Goal: Check status: Check status

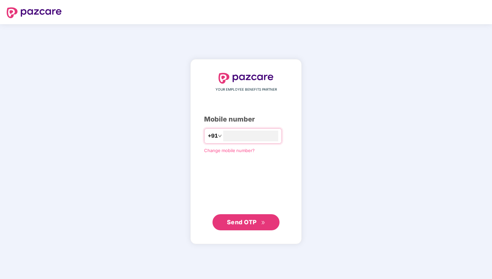
type input "**********"
click at [248, 215] on button "Send OTP" at bounding box center [246, 222] width 67 height 16
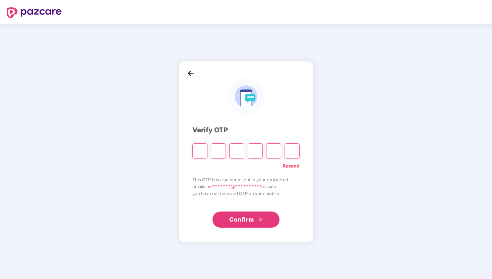
type input "*"
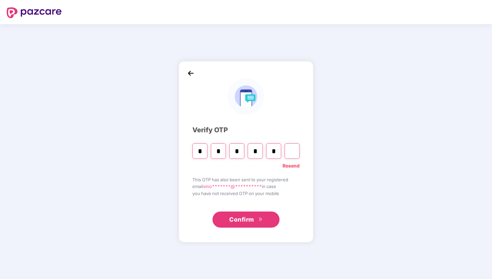
type input "*"
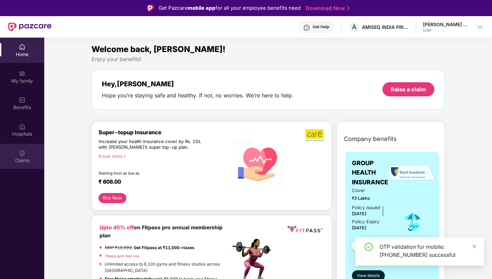
click at [30, 157] on div "Claims" at bounding box center [22, 160] width 44 height 7
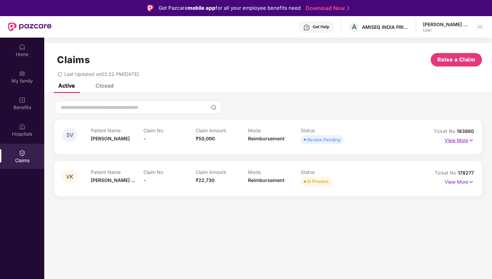
click at [471, 140] on img at bounding box center [472, 140] width 6 height 7
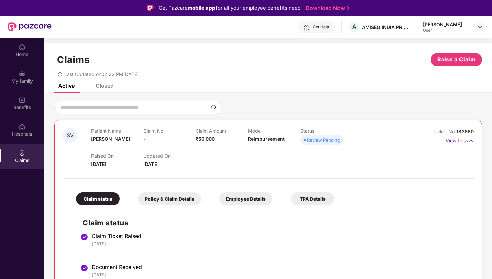
scroll to position [53, 0]
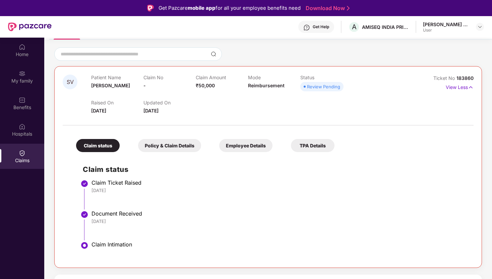
click at [369, 184] on div "Claim Ticket Raised" at bounding box center [280, 182] width 376 height 7
click at [392, 23] on div "A [DEMOGRAPHIC_DATA] INDIA PRIVATE LIMITED" at bounding box center [379, 27] width 61 height 12
